Goal: Task Accomplishment & Management: Use online tool/utility

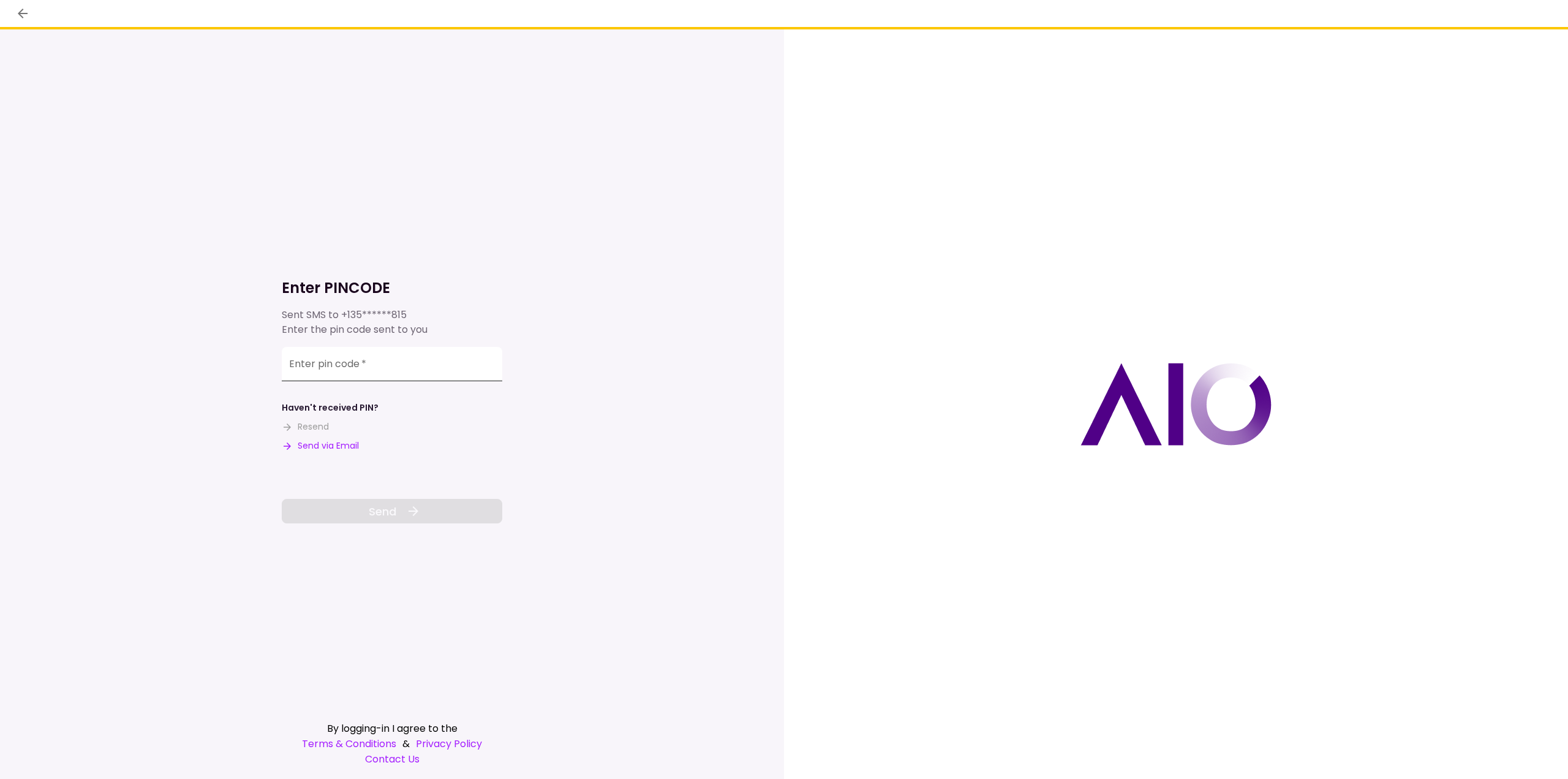
click at [379, 359] on input "Enter pin code   *" at bounding box center [392, 364] width 221 height 34
type input "******"
click at [411, 513] on icon at bounding box center [413, 511] width 15 height 15
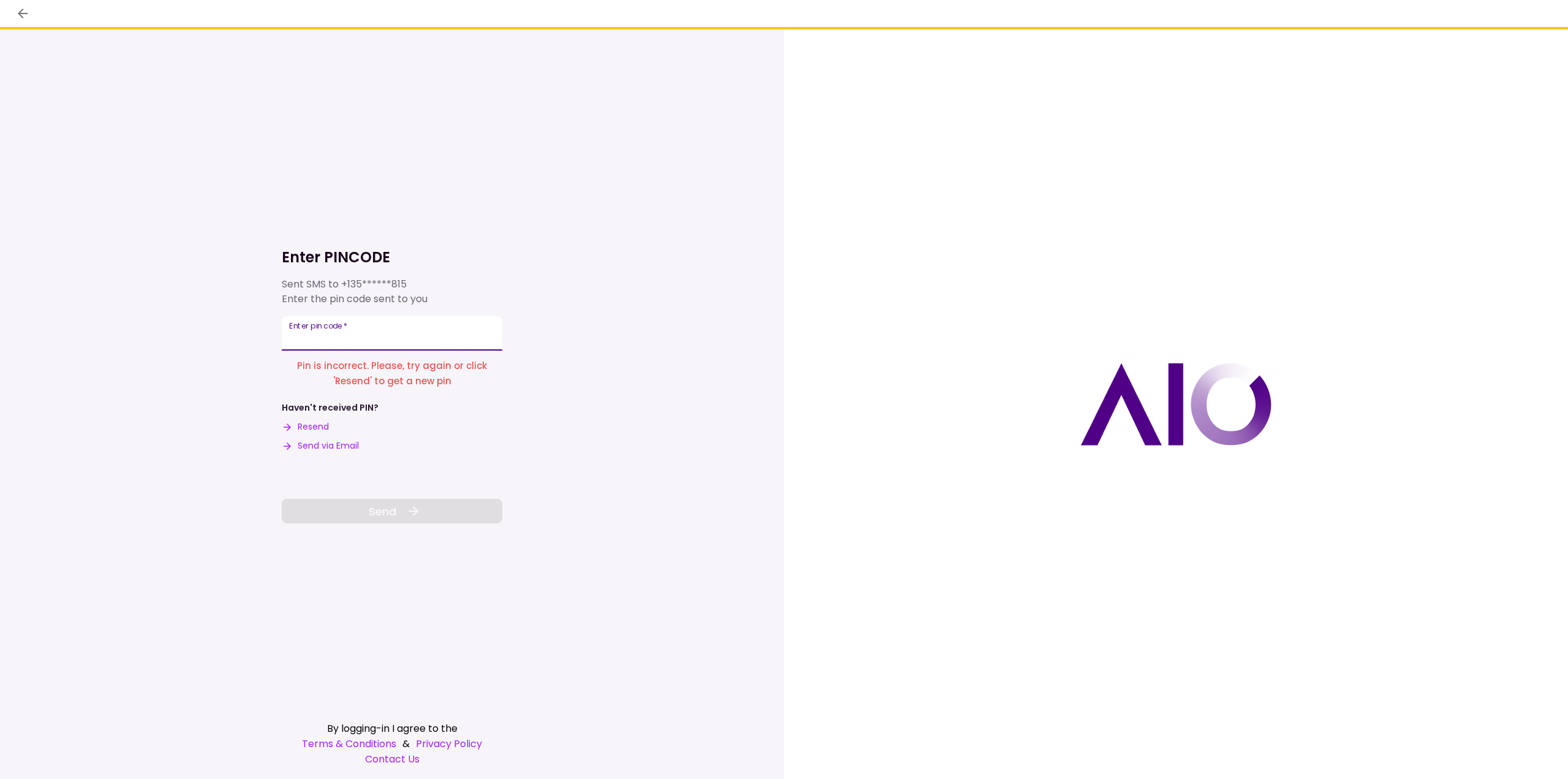
click at [305, 348] on input "Enter pin code   *" at bounding box center [392, 333] width 221 height 34
click at [325, 428] on button "Resend" at bounding box center [305, 427] width 47 height 13
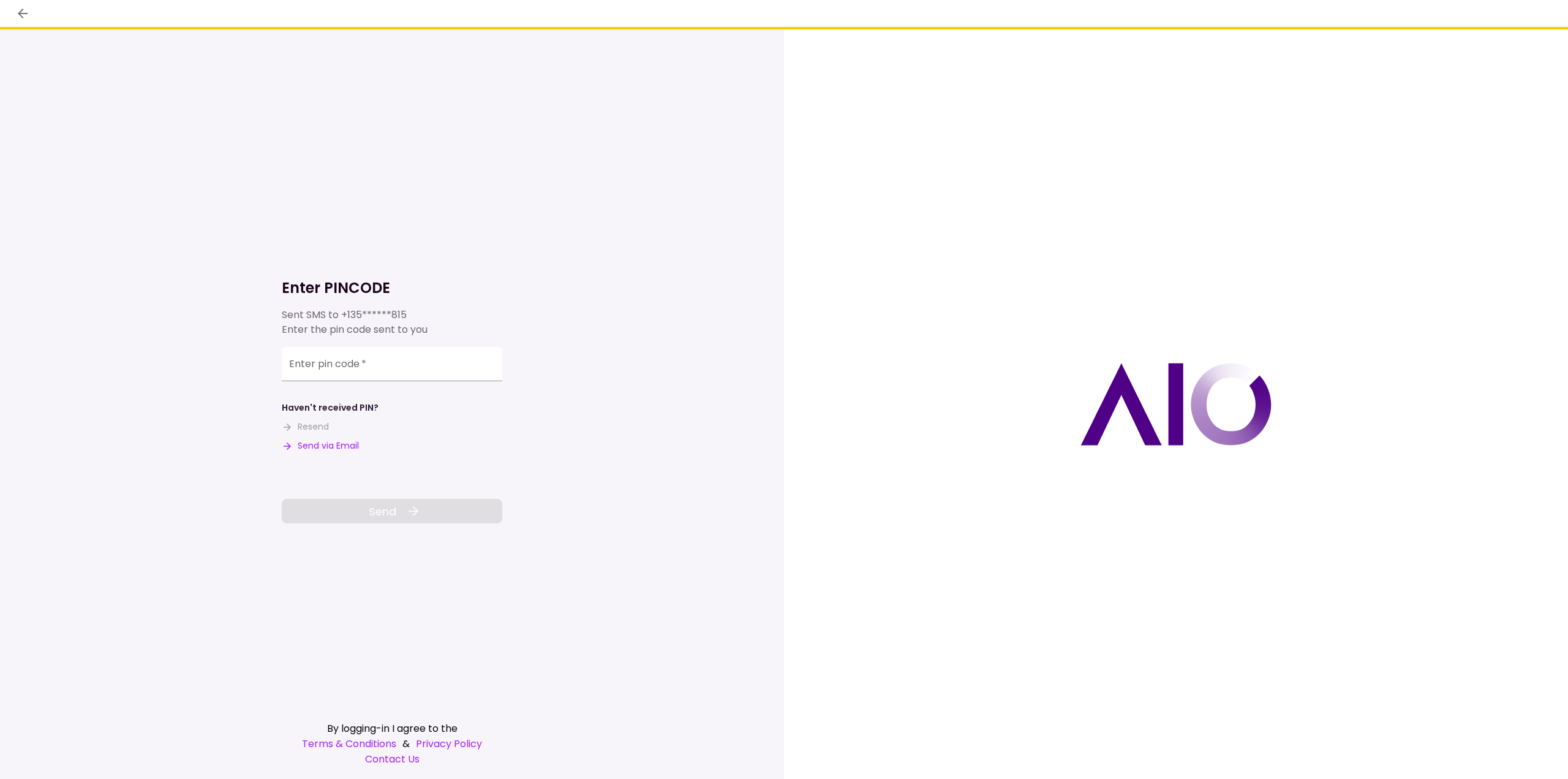
click at [326, 452] on button "Send via Email" at bounding box center [320, 445] width 77 height 13
click at [311, 358] on div "Enter pin code   *" at bounding box center [392, 364] width 221 height 34
type input "******"
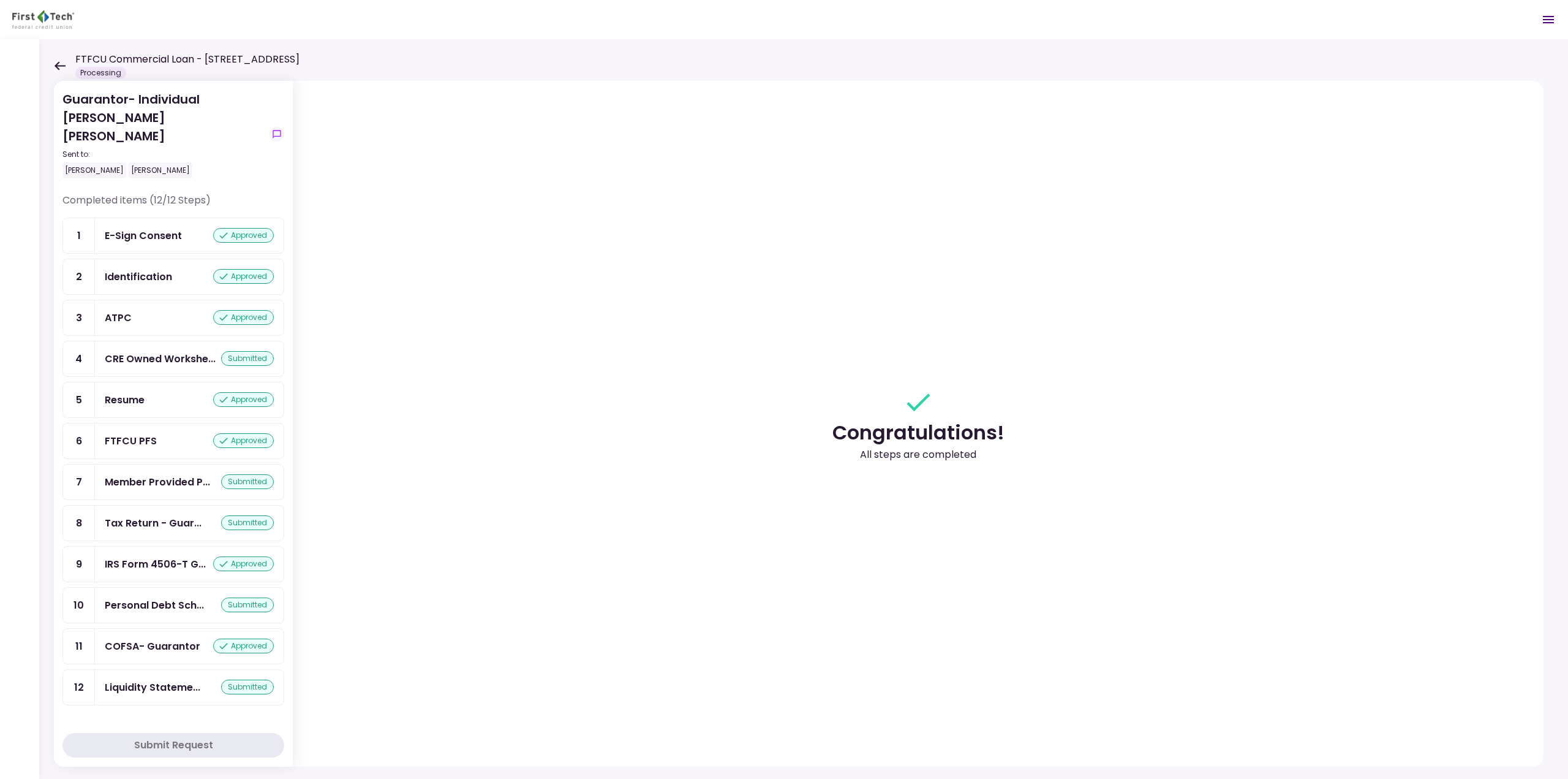
click at [1539, 18] on button "Open menu" at bounding box center [1549, 20] width 30 height 30
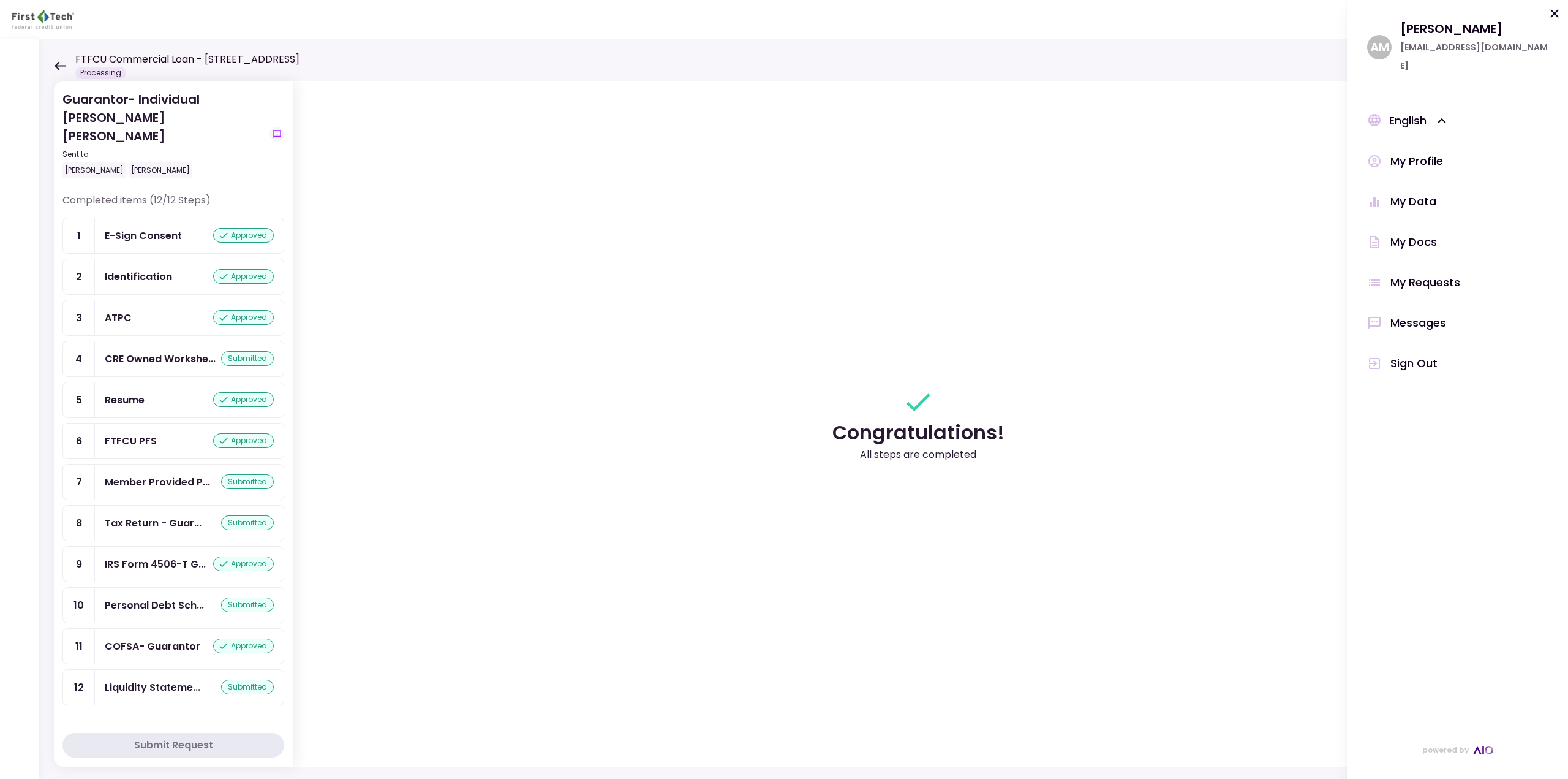
click at [1412, 233] on div "My Docs" at bounding box center [1414, 242] width 47 height 18
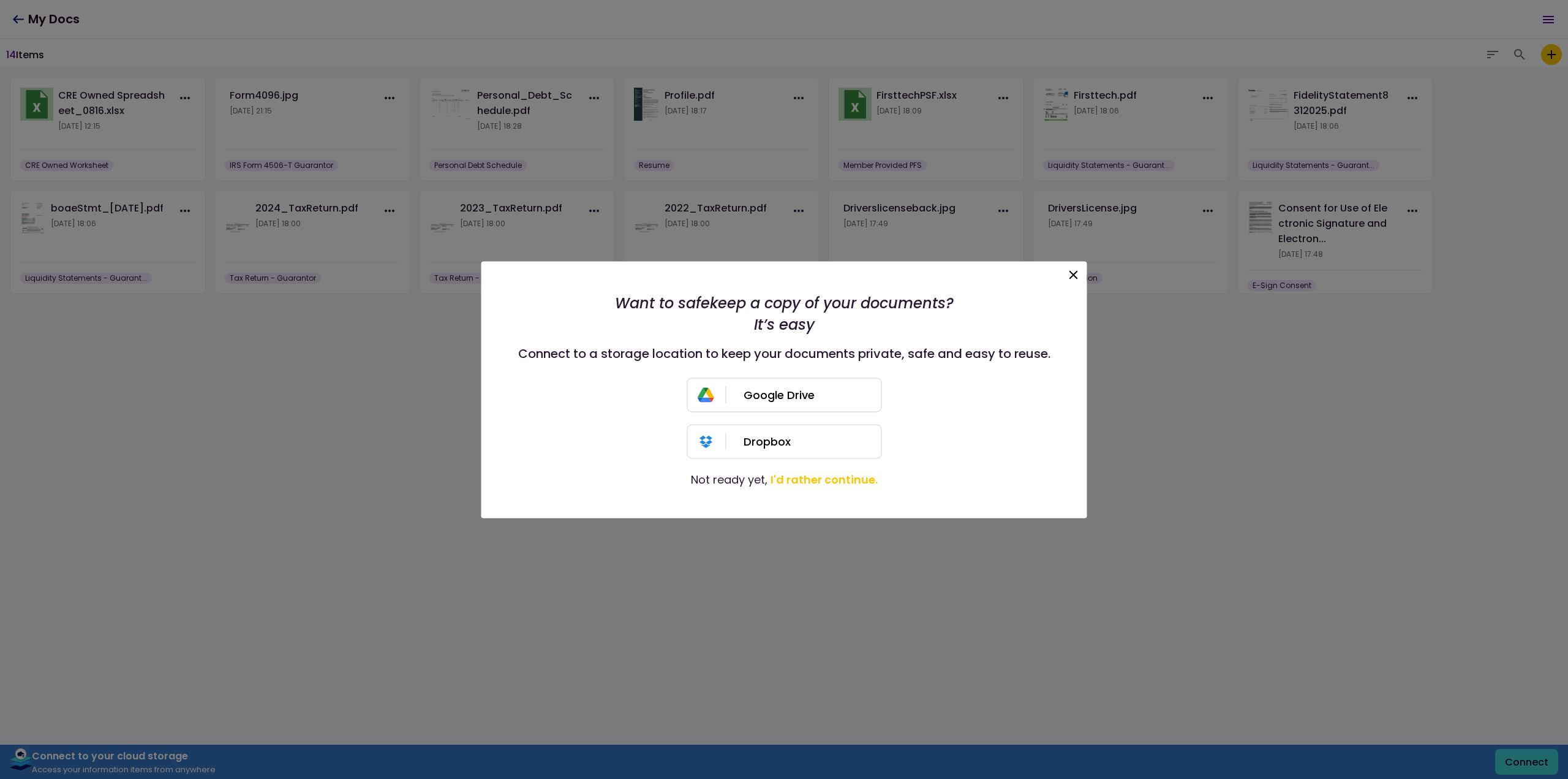
click at [1072, 274] on icon at bounding box center [1073, 274] width 15 height 15
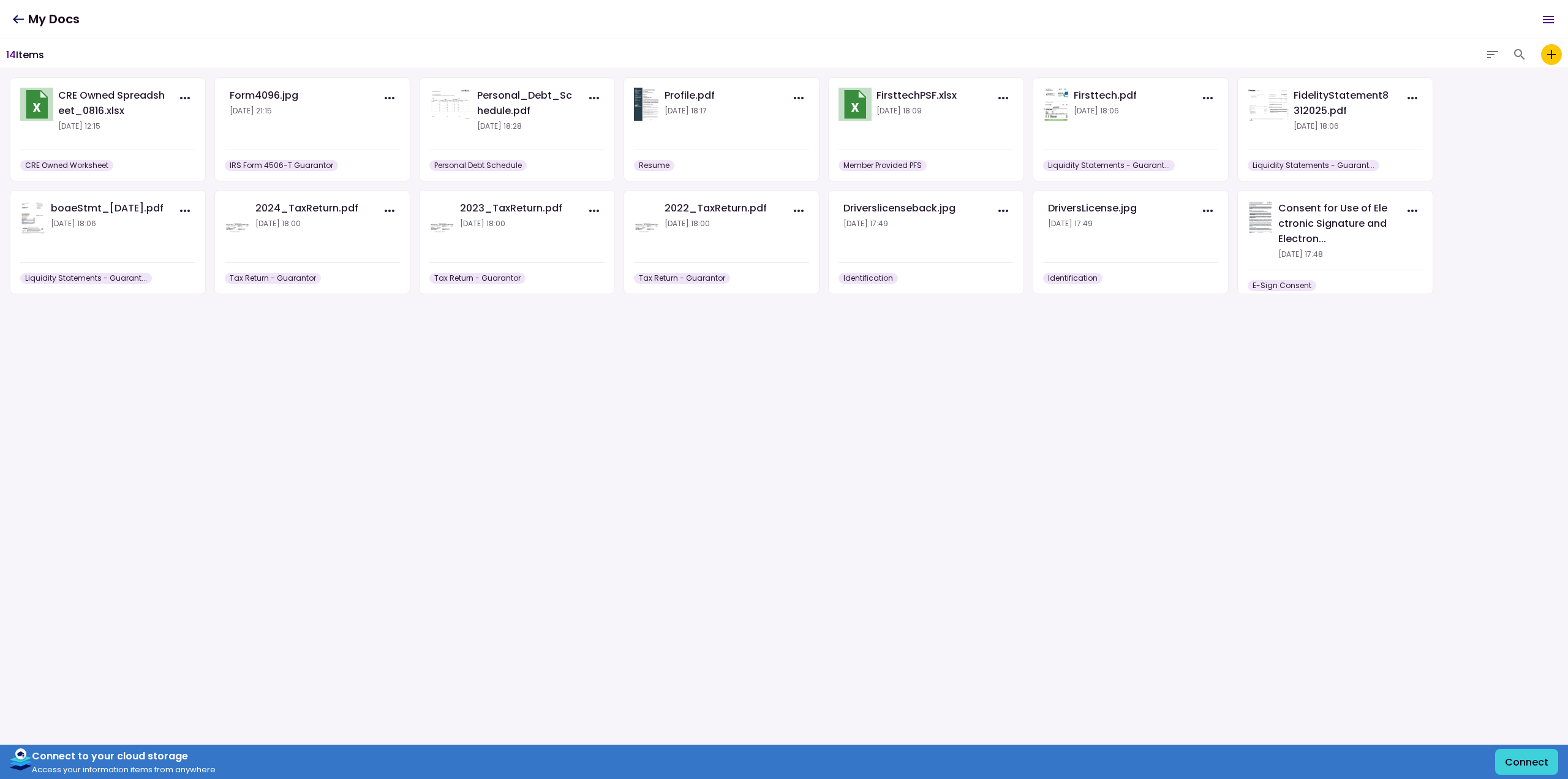
click at [1555, 52] on icon "add to my vault" at bounding box center [1551, 55] width 15 height 15
click at [0, 0] on input "add to my vault" at bounding box center [0, 0] width 0 height 0
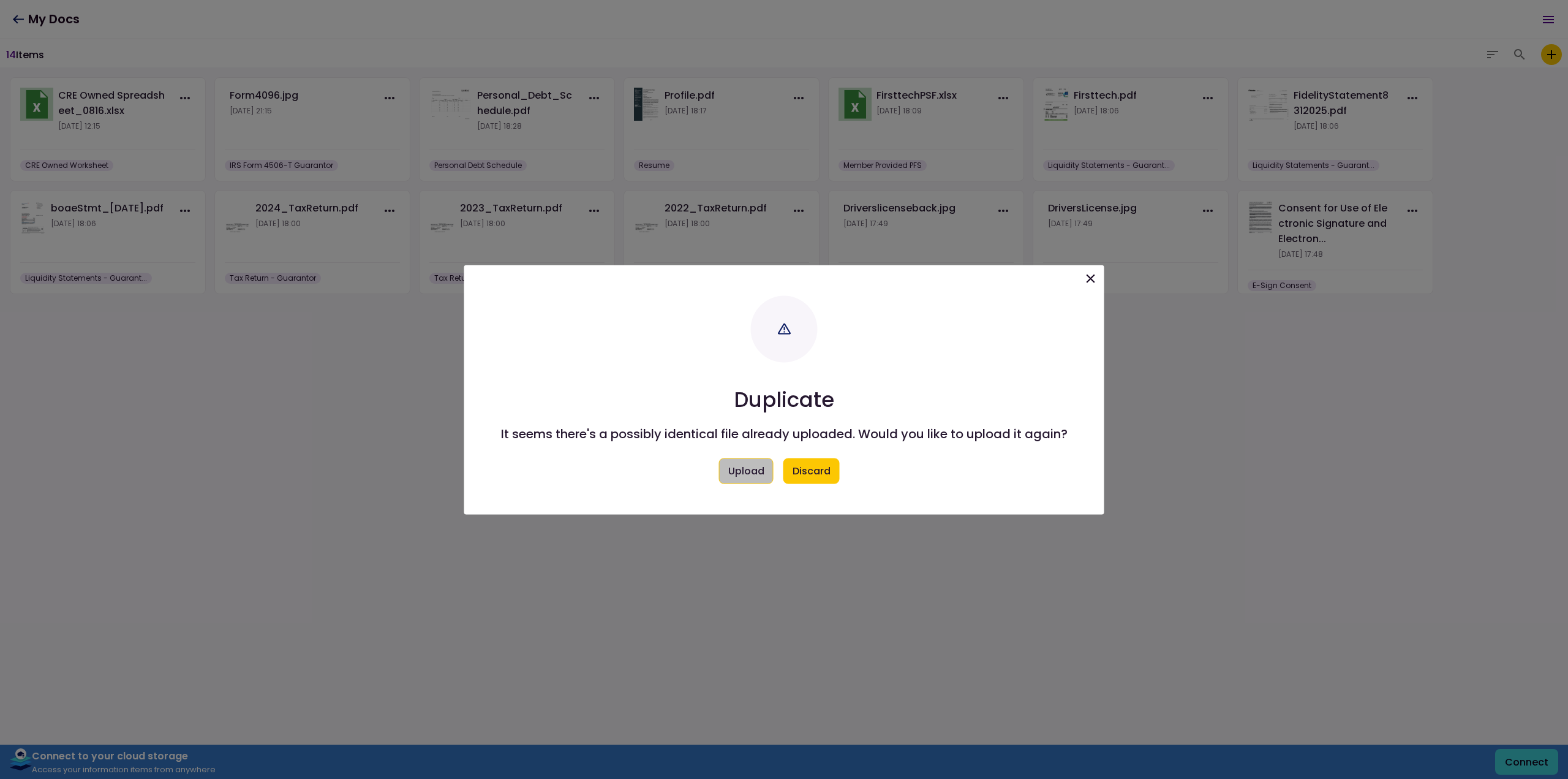
click at [748, 474] on button "Upload" at bounding box center [746, 470] width 55 height 25
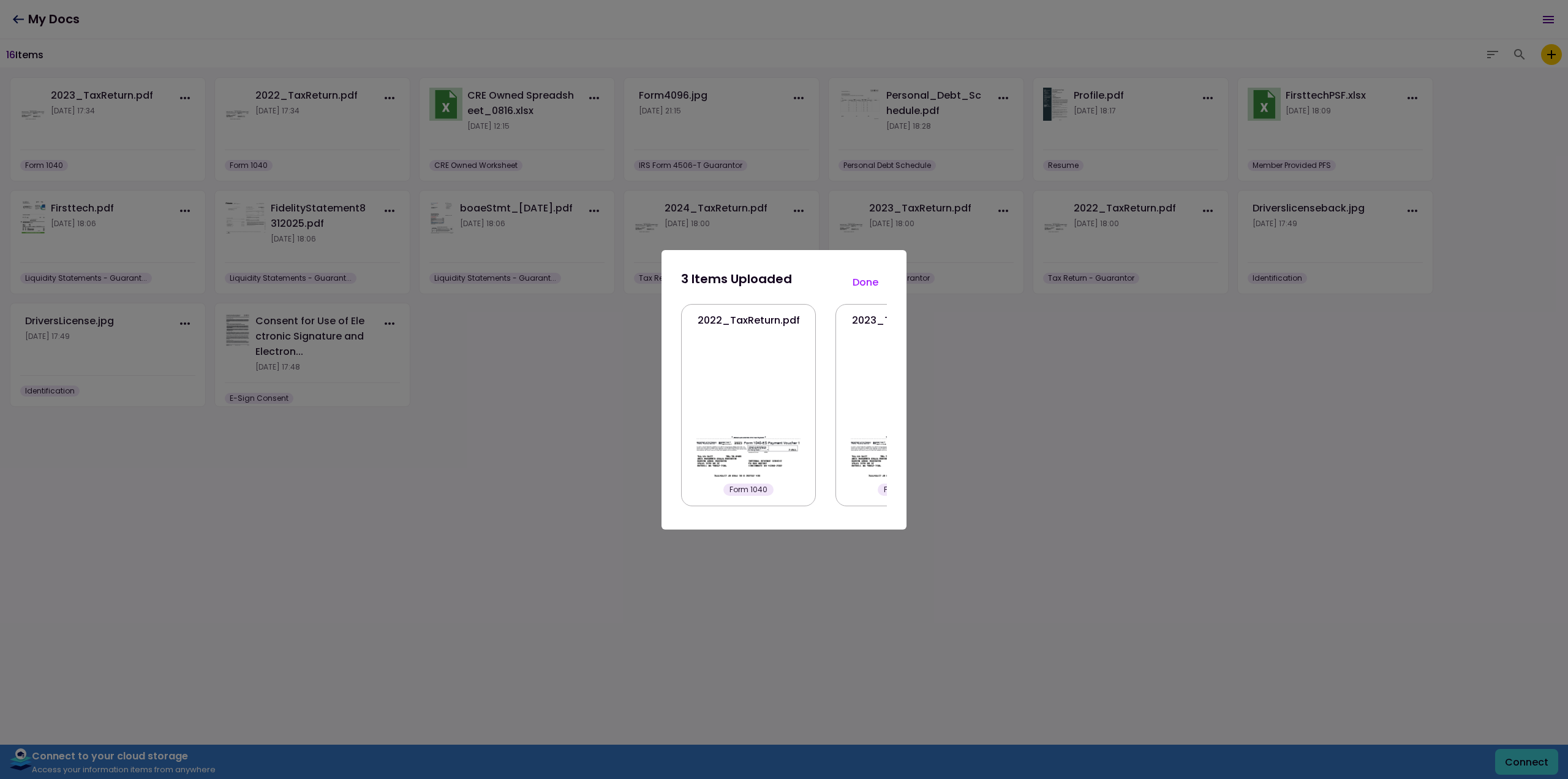
click at [867, 283] on button "Done" at bounding box center [865, 283] width 43 height 25
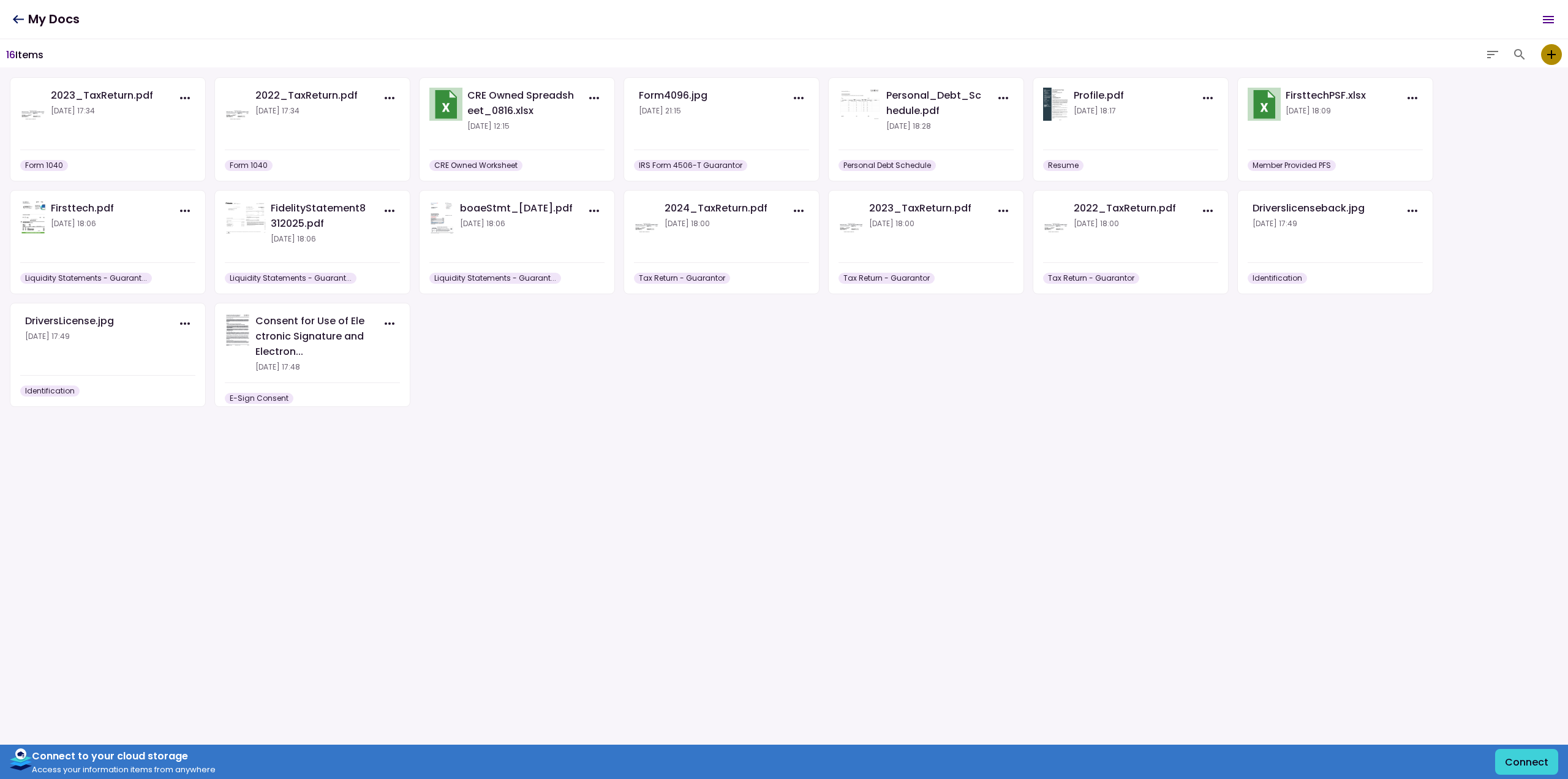
click at [1550, 59] on icon "add to my vault" at bounding box center [1551, 55] width 15 height 15
click at [0, 0] on input "add to my vault" at bounding box center [0, 0] width 0 height 0
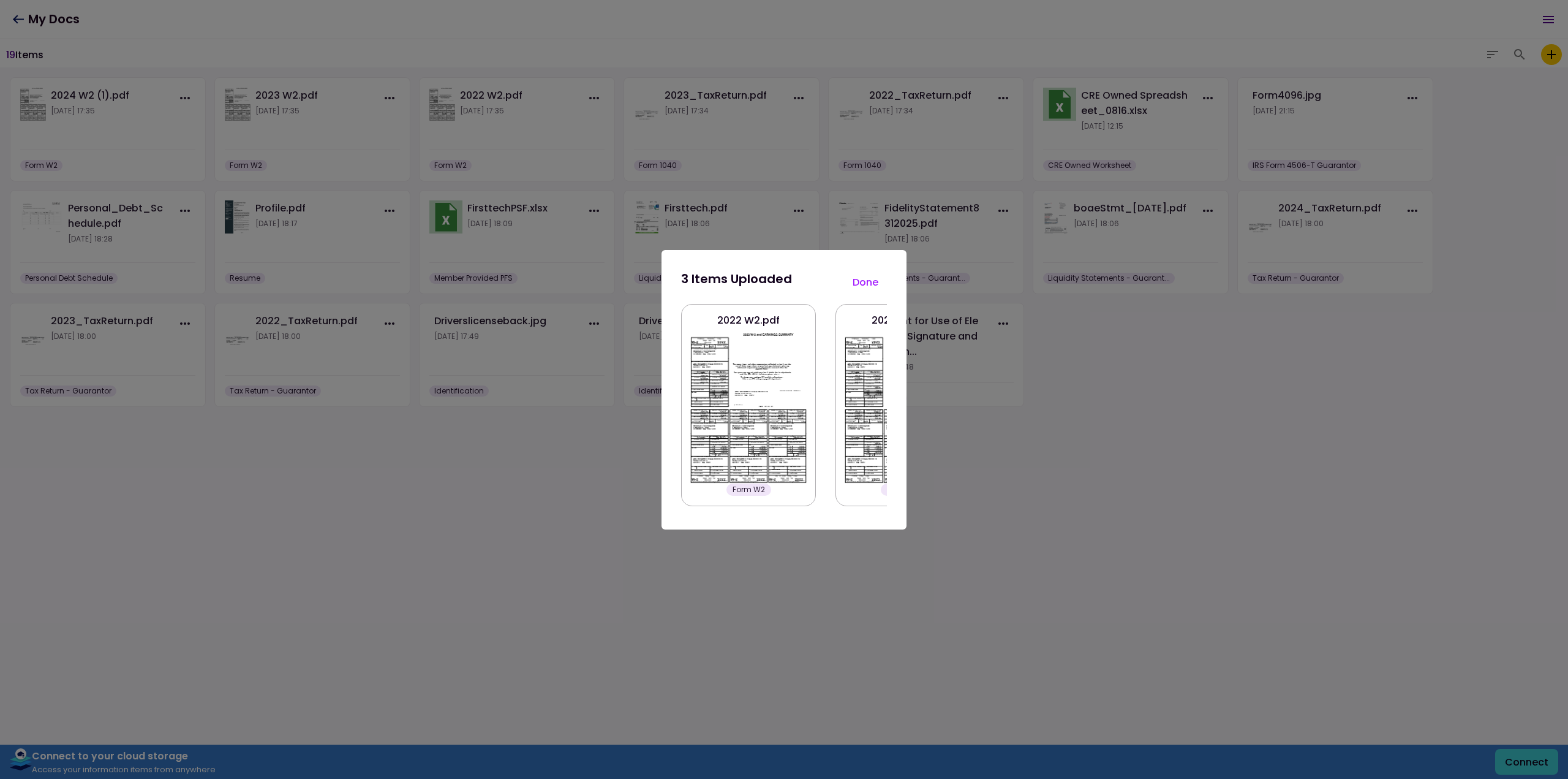
click at [871, 283] on button "Done" at bounding box center [865, 283] width 43 height 25
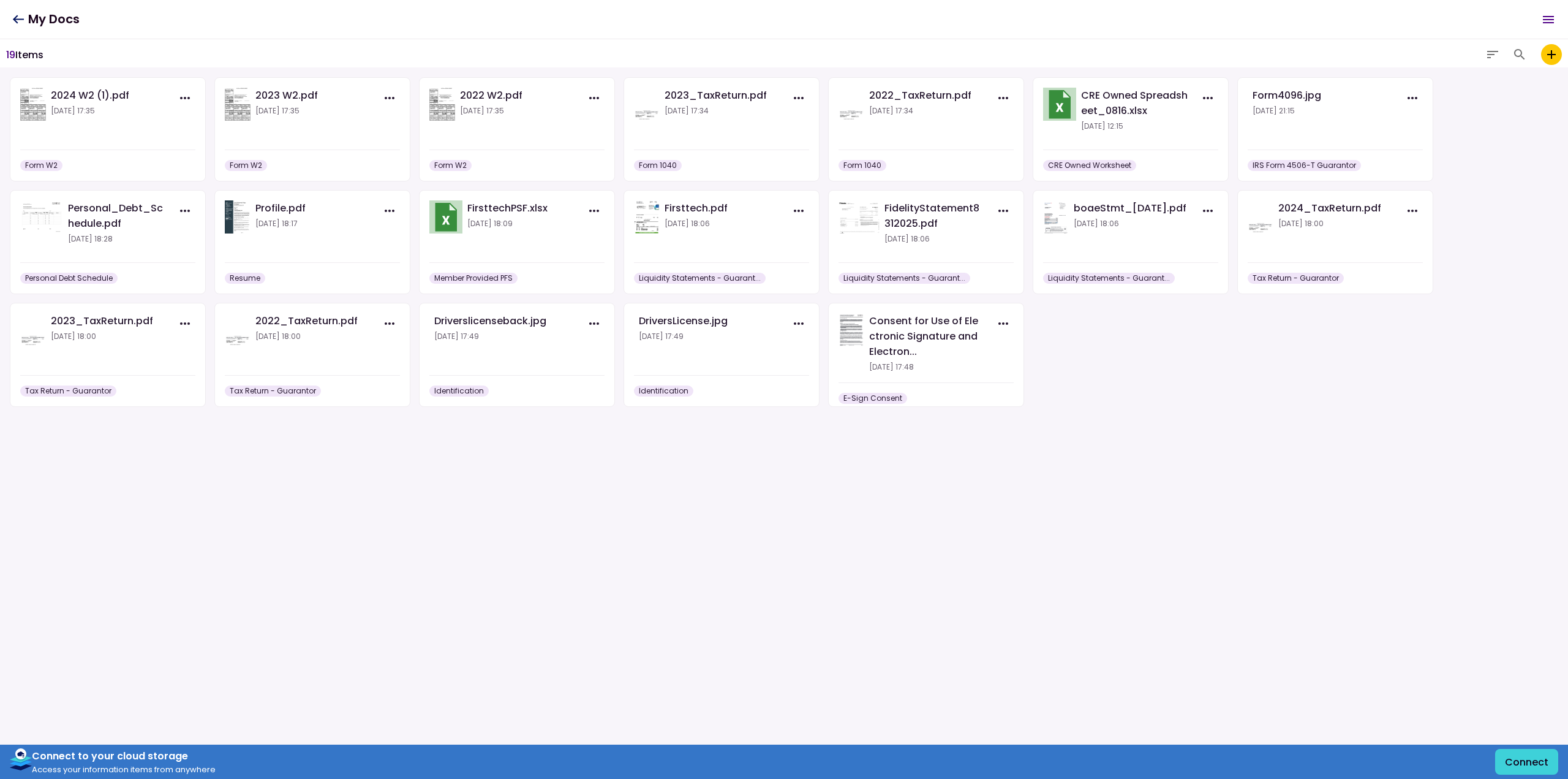
click at [12, 19] on icon at bounding box center [18, 19] width 11 height 9
